Goal: Information Seeking & Learning: Learn about a topic

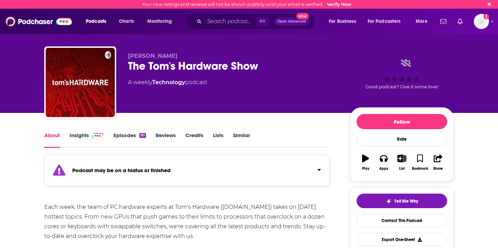
click at [125, 136] on link "Episodes 90" at bounding box center [129, 140] width 33 height 16
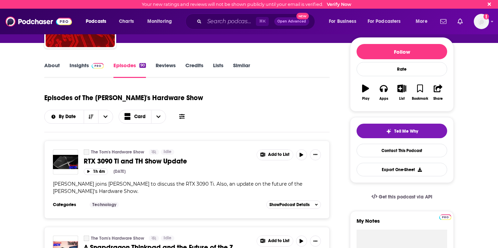
scroll to position [71, 0]
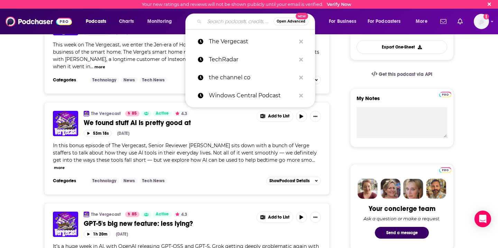
click at [223, 18] on input "Search podcasts, credits, & more..." at bounding box center [238, 21] width 69 height 11
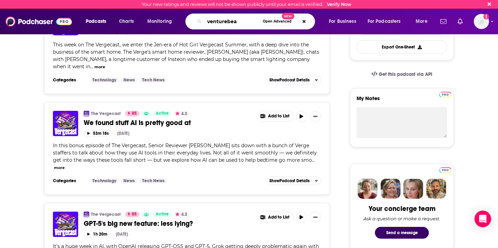
type input "venturebeat"
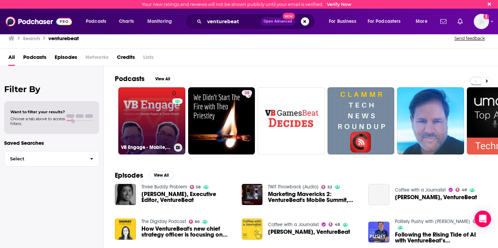
click at [146, 125] on link "0 VB Engage - Mobile, Marketing, & Technology Podcast from VentureBeat" at bounding box center [151, 120] width 67 height 67
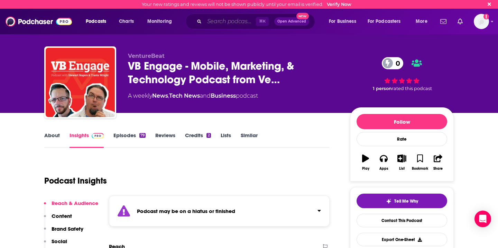
click at [218, 23] on input "Search podcasts, credits, & more..." at bounding box center [230, 21] width 52 height 11
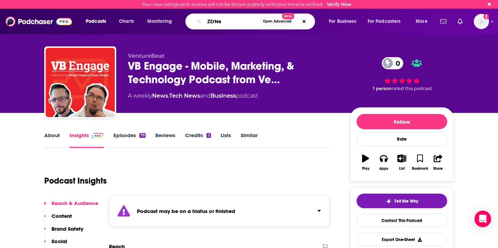
type input "ZDNet"
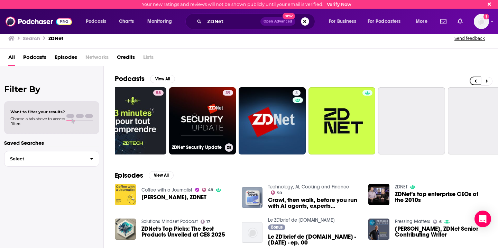
scroll to position [0, 166]
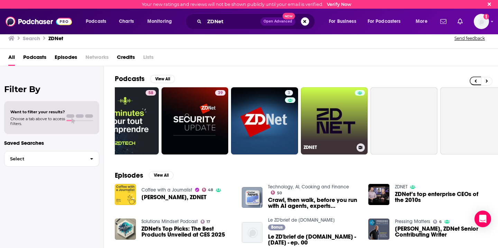
click at [338, 107] on link "ZDNET" at bounding box center [334, 120] width 67 height 67
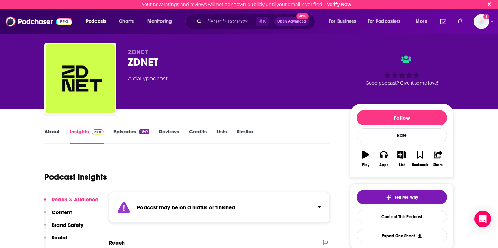
scroll to position [5, 0]
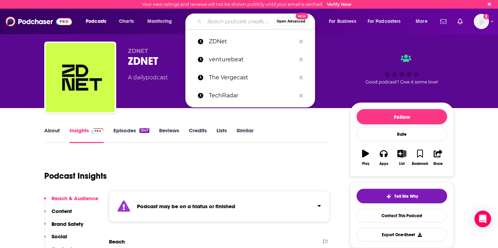
click at [215, 22] on input "Search podcasts, credits, & more..." at bounding box center [238, 21] width 69 height 11
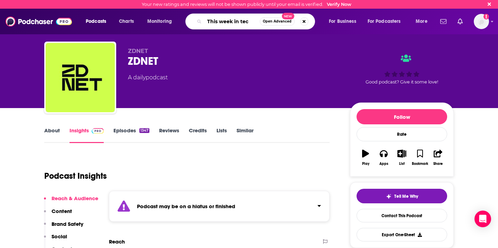
type input "This week in tech"
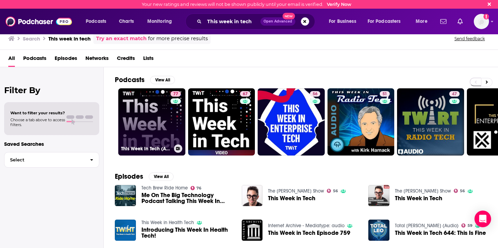
click at [148, 123] on link "77 This Week in Tech (Audio)" at bounding box center [151, 121] width 67 height 67
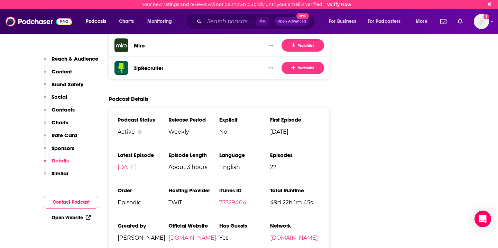
scroll to position [1507, 0]
